Goal: Task Accomplishment & Management: Manage account settings

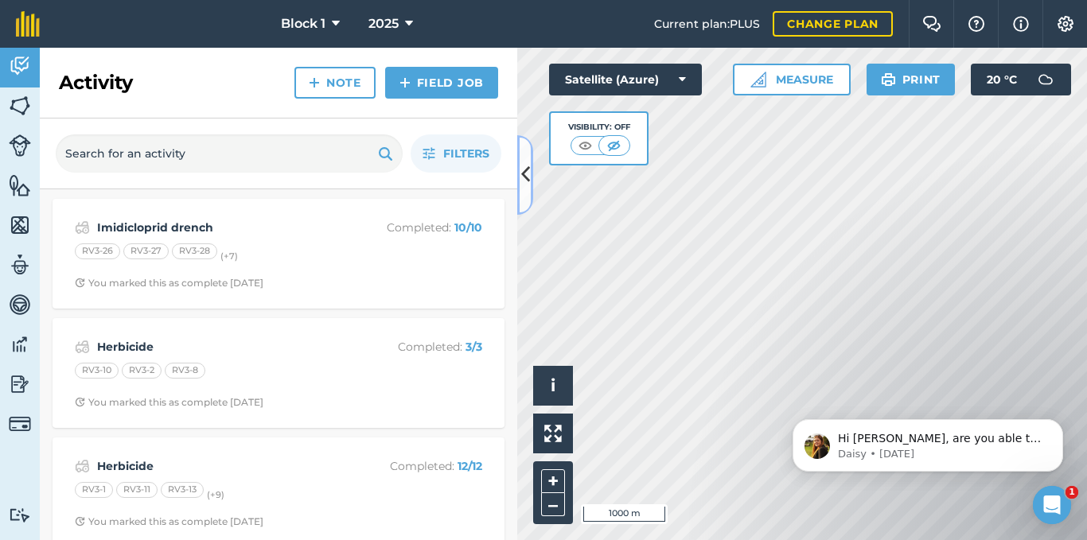
click at [527, 181] on icon at bounding box center [525, 175] width 9 height 28
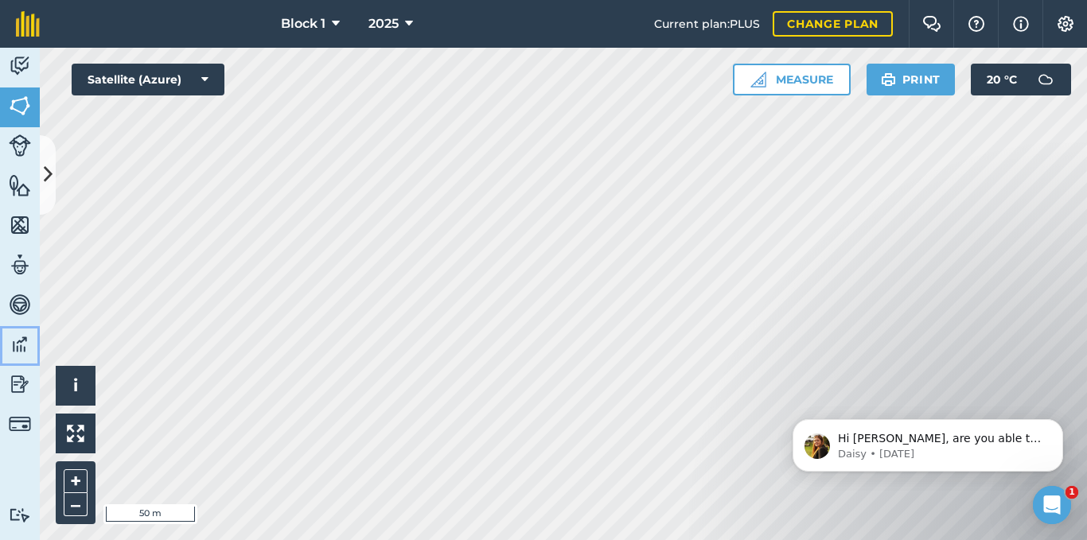
click at [25, 347] on img at bounding box center [20, 345] width 22 height 24
click at [53, 186] on button at bounding box center [48, 175] width 16 height 80
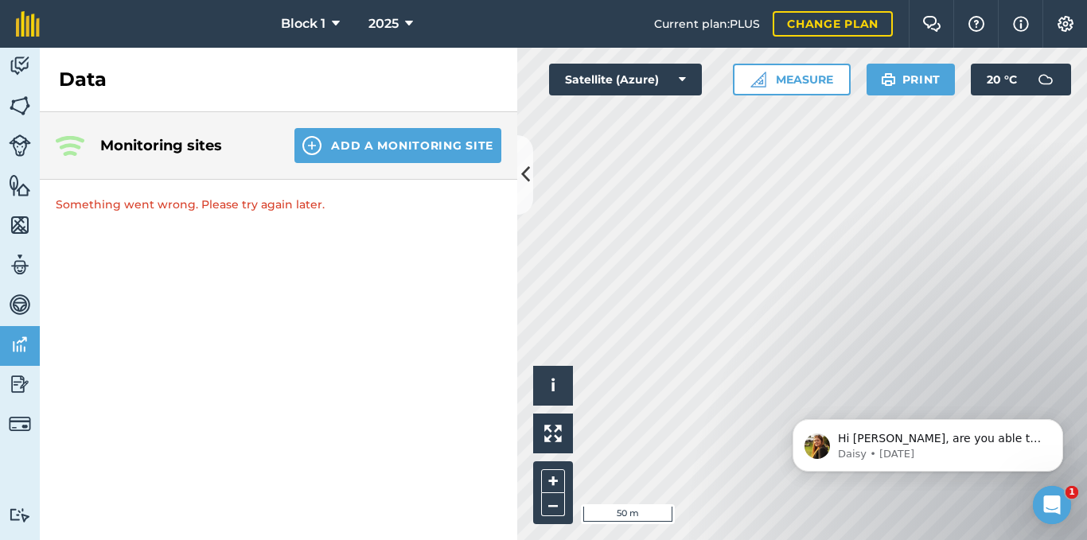
drag, startPoint x: 91, startPoint y: 192, endPoint x: 105, endPoint y: 208, distance: 21.4
click at [95, 194] on p "Something went wrong. Please try again later." at bounding box center [279, 204] width 478 height 49
click at [107, 209] on p "Something went wrong. Please try again later." at bounding box center [279, 204] width 478 height 49
click at [110, 211] on p "Something went wrong. Please try again later." at bounding box center [279, 204] width 478 height 49
click at [142, 133] on div "Monitoring sites Add a Monitoring Site" at bounding box center [279, 146] width 478 height 68
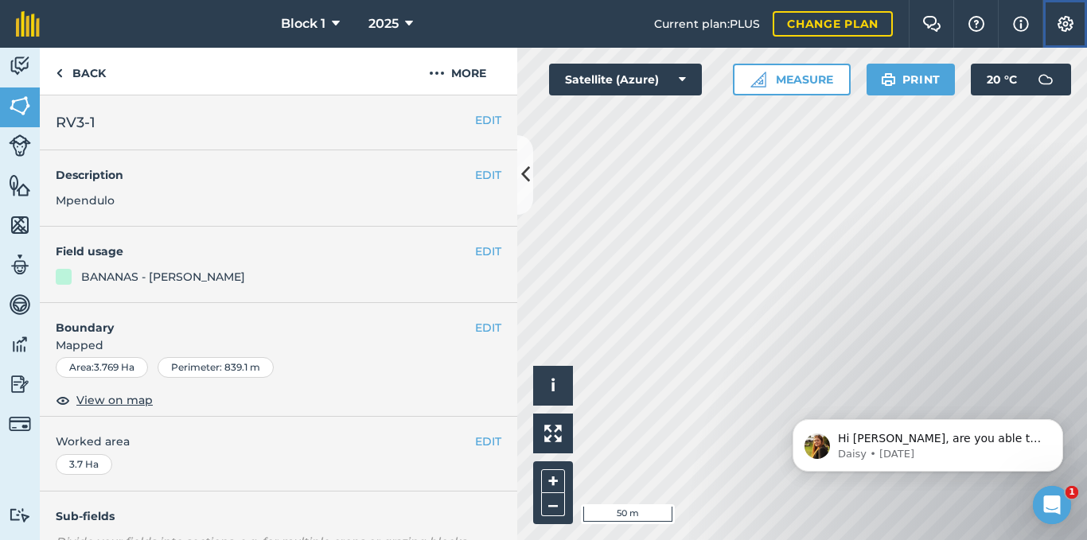
click at [1075, 28] on button "Settings" at bounding box center [1065, 24] width 45 height 48
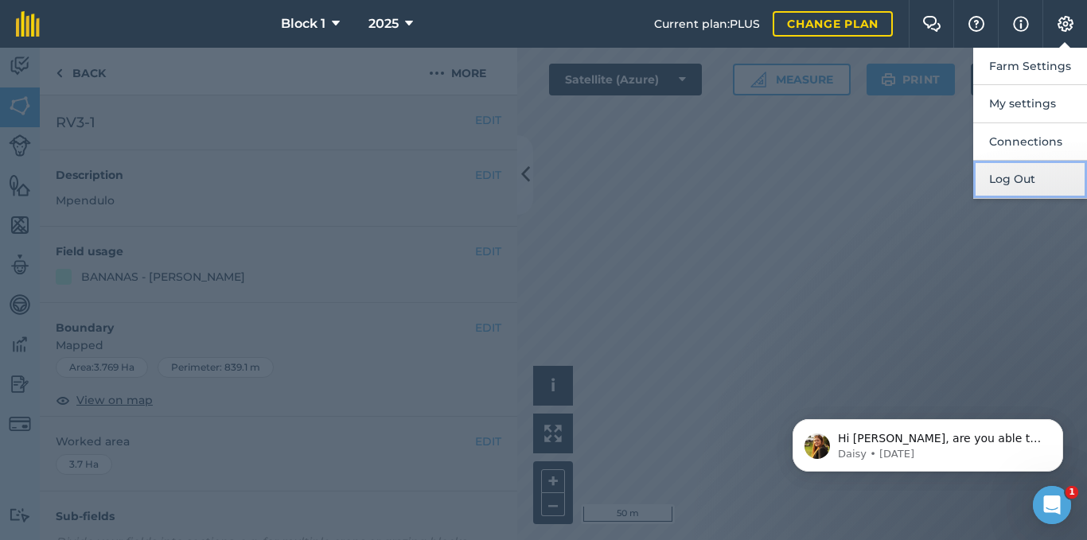
click at [1020, 181] on button "Log Out" at bounding box center [1030, 179] width 114 height 37
